Goal: Check status: Check status

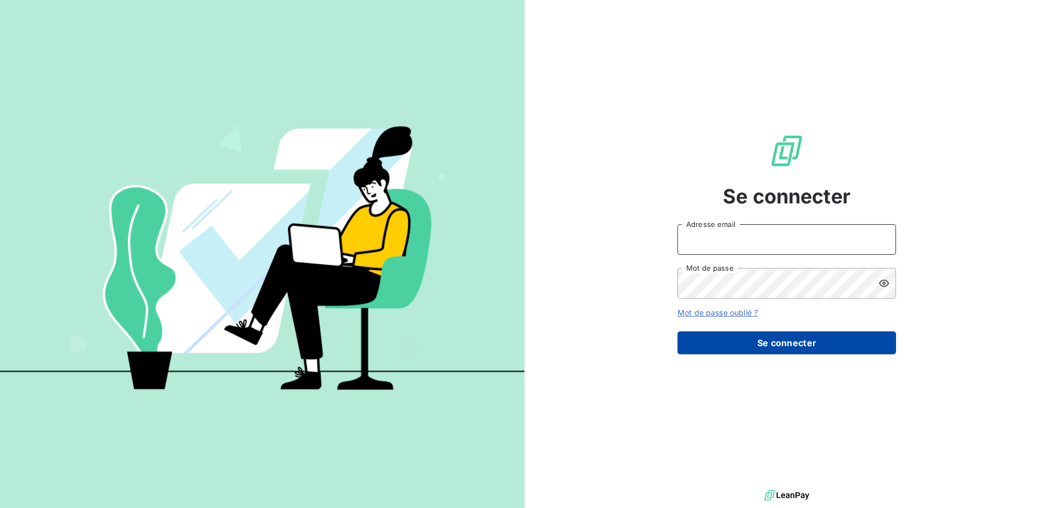
type input "[EMAIL_ADDRESS][DOMAIN_NAME]"
click at [738, 348] on button "Se connecter" at bounding box center [787, 342] width 219 height 23
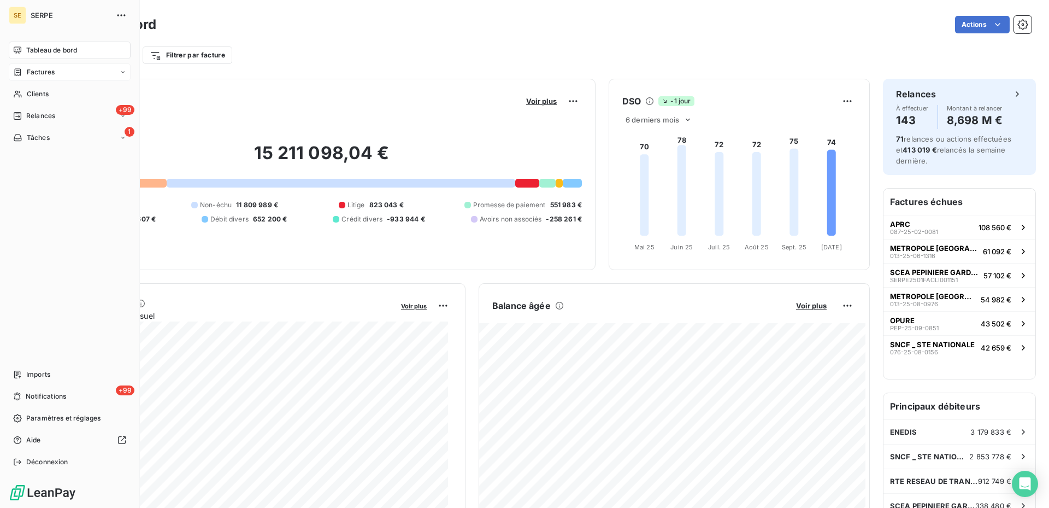
click at [56, 67] on div "Factures" at bounding box center [70, 71] width 122 height 17
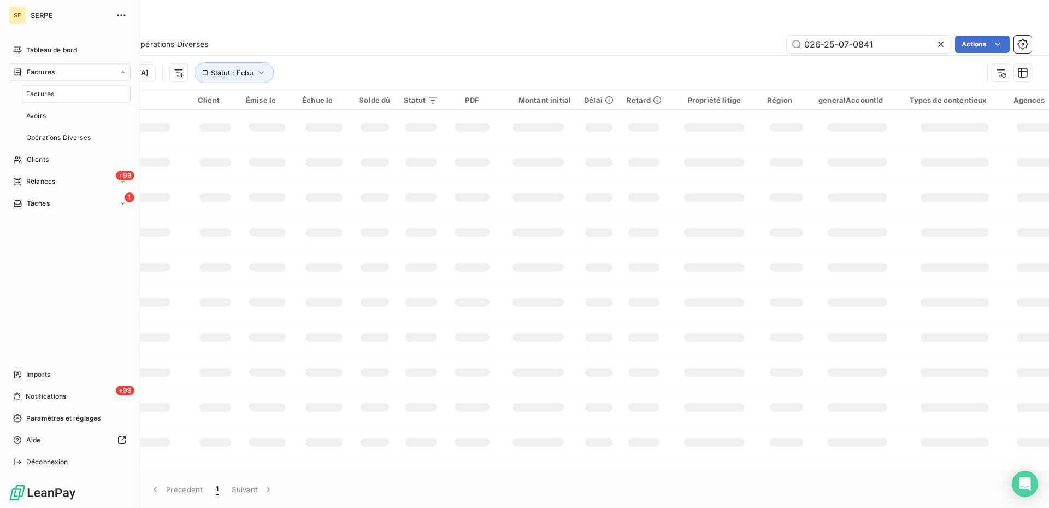
click at [45, 95] on span "Factures" at bounding box center [40, 94] width 28 height 10
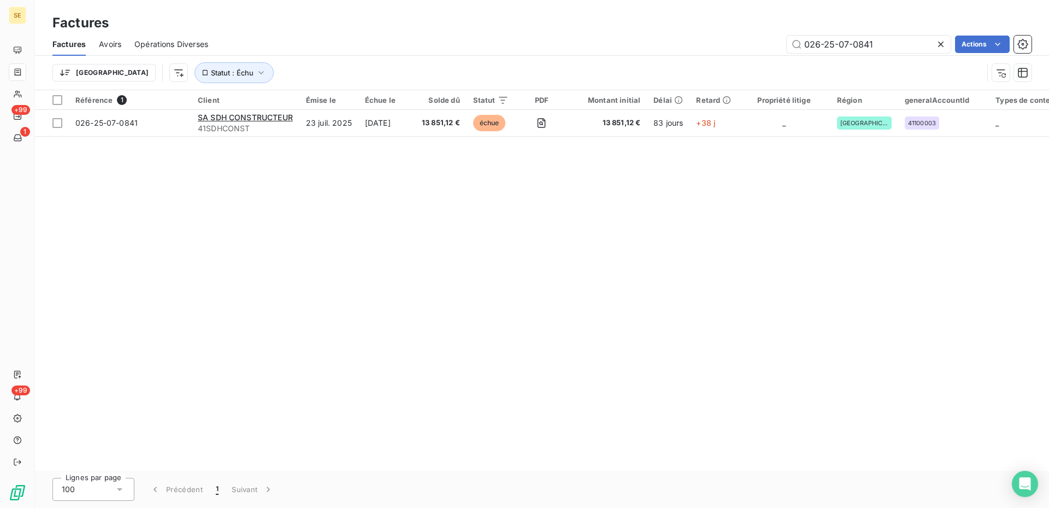
click at [942, 45] on icon at bounding box center [940, 44] width 5 height 5
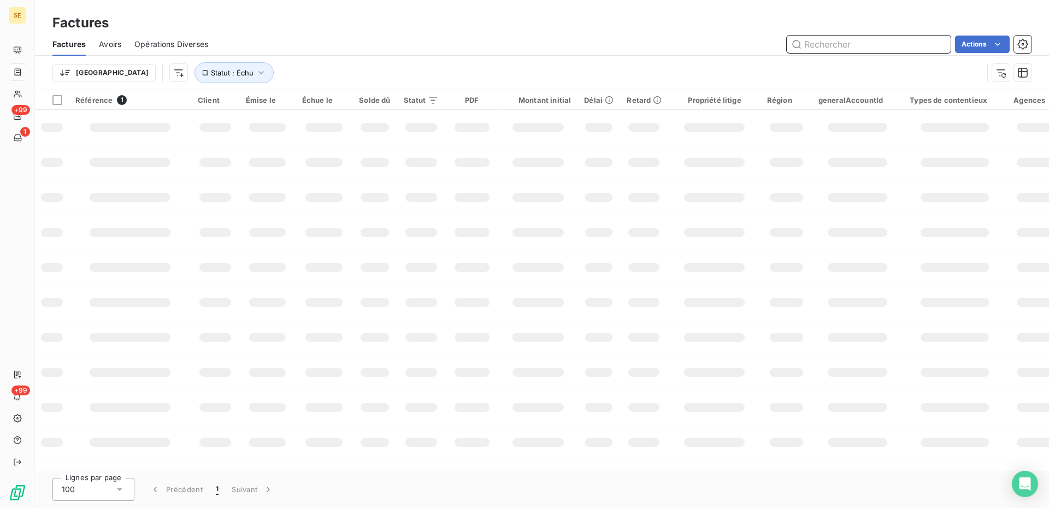
click at [831, 45] on input "text" at bounding box center [869, 44] width 164 height 17
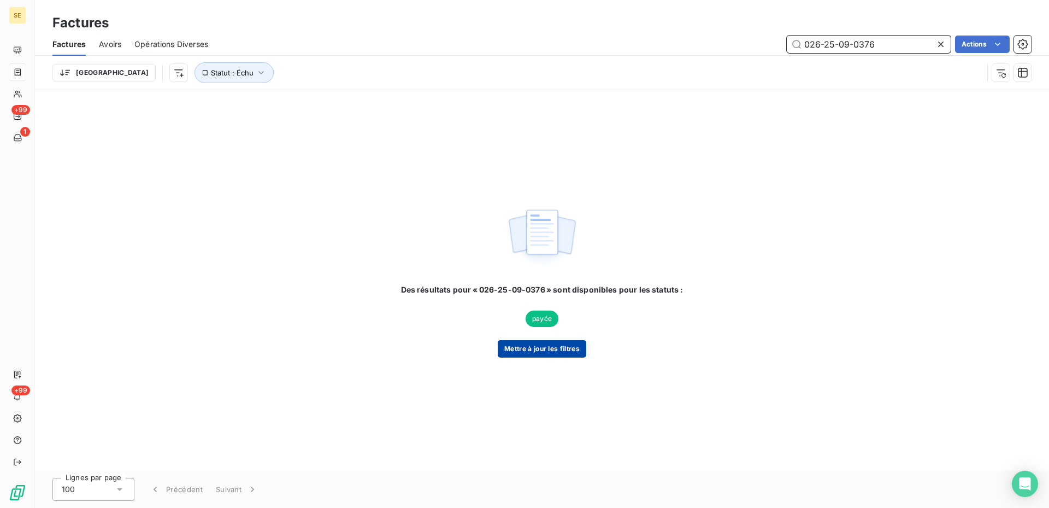
type input "026-25-09-0376"
click at [544, 348] on button "Mettre à jour les filtres" at bounding box center [542, 348] width 89 height 17
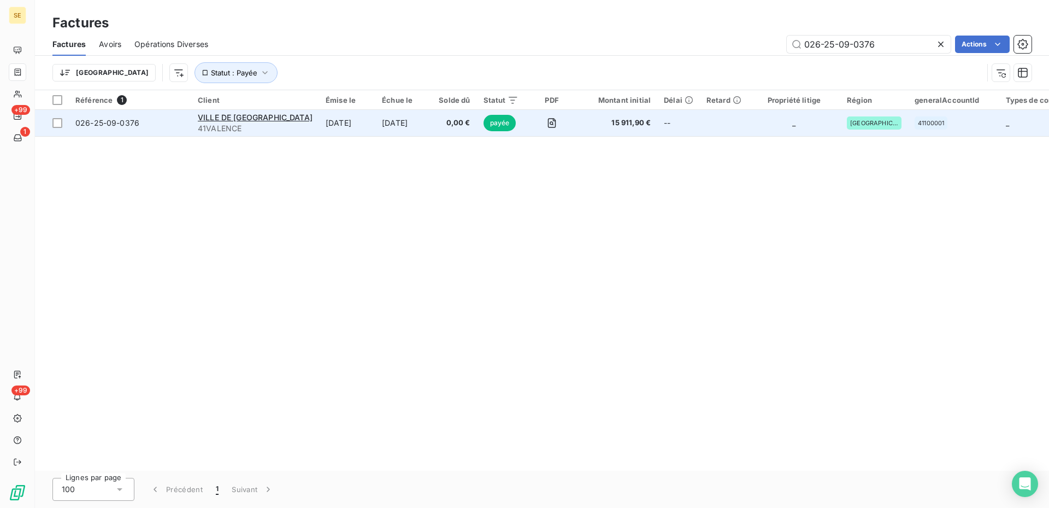
click at [484, 121] on span "payée" at bounding box center [500, 123] width 33 height 16
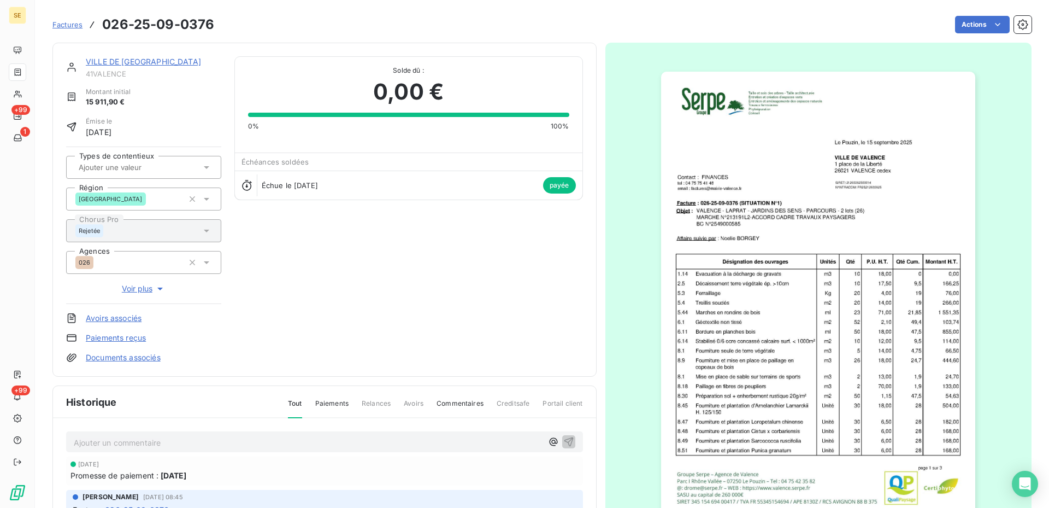
click at [818, 321] on img "button" at bounding box center [818, 294] width 314 height 445
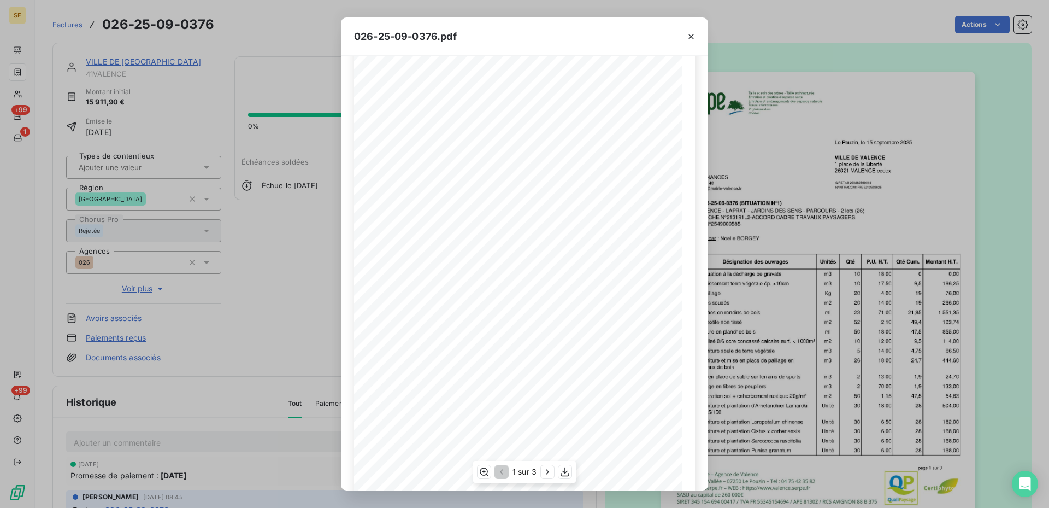
scroll to position [55, 0]
click at [549, 474] on icon "button" at bounding box center [547, 471] width 11 height 11
click at [549, 474] on icon "button" at bounding box center [548, 471] width 11 height 11
click at [694, 36] on icon "button" at bounding box center [691, 36] width 11 height 11
